Goal: Information Seeking & Learning: Learn about a topic

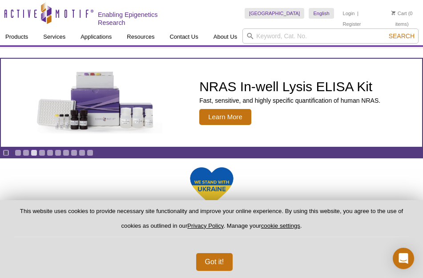
click at [50, 19] on icon at bounding box center [46, 13] width 10 height 22
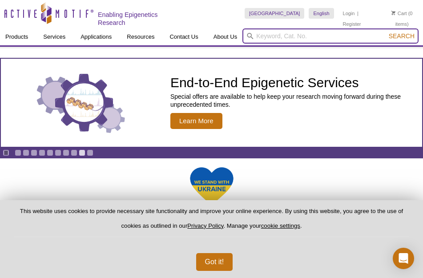
click at [339, 33] on input "search" at bounding box center [330, 35] width 176 height 15
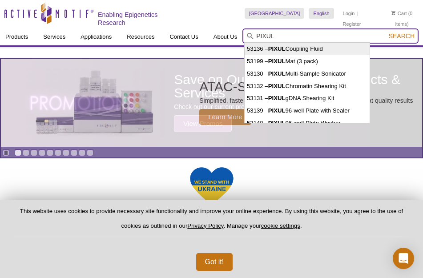
click at [335, 32] on input "PIXUL" at bounding box center [330, 35] width 176 height 15
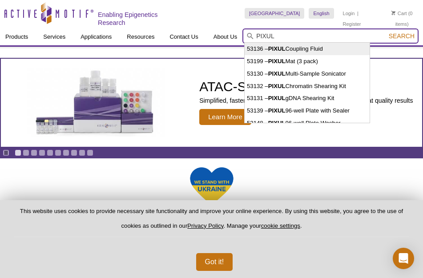
click at [335, 32] on input "PIXUL" at bounding box center [330, 35] width 176 height 15
click at [379, 25] on div "[GEOGRAPHIC_DATA] [GEOGRAPHIC_DATA] [GEOGRAPHIC_DATA] [GEOGRAPHIC_DATA] [GEOGRA…" at bounding box center [332, 13] width 174 height 27
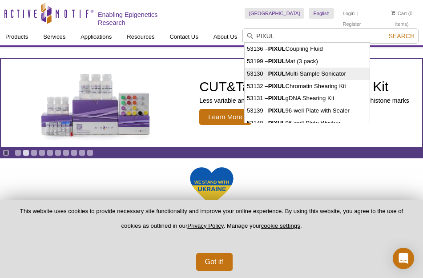
click at [315, 77] on li "53130 – PIXUL Multi-Sample Sonicator" at bounding box center [307, 74] width 125 height 12
type input "53130 – PIXUL Multi-Sample Sonicator"
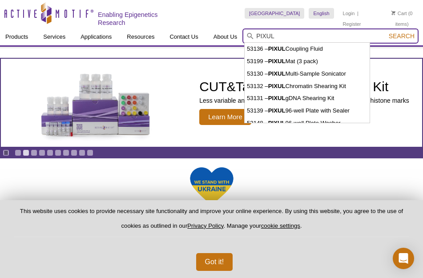
type input "PIXUL"
click at [397, 36] on span "Search" at bounding box center [402, 35] width 26 height 7
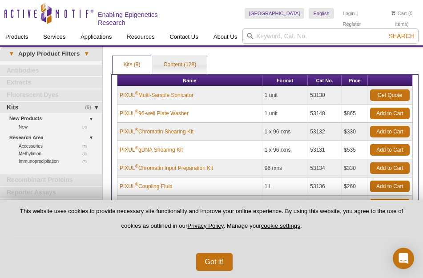
click at [213, 93] on td "PIXUL ® Multi-Sample Sonicator" at bounding box center [189, 95] width 145 height 18
click at [213, 91] on td "PIXUL ® Multi-Sample Sonicator" at bounding box center [189, 95] width 145 height 18
click at [157, 95] on link "PIXUL ® Multi-Sample Sonicator" at bounding box center [157, 95] width 74 height 8
